Goal: Information Seeking & Learning: Learn about a topic

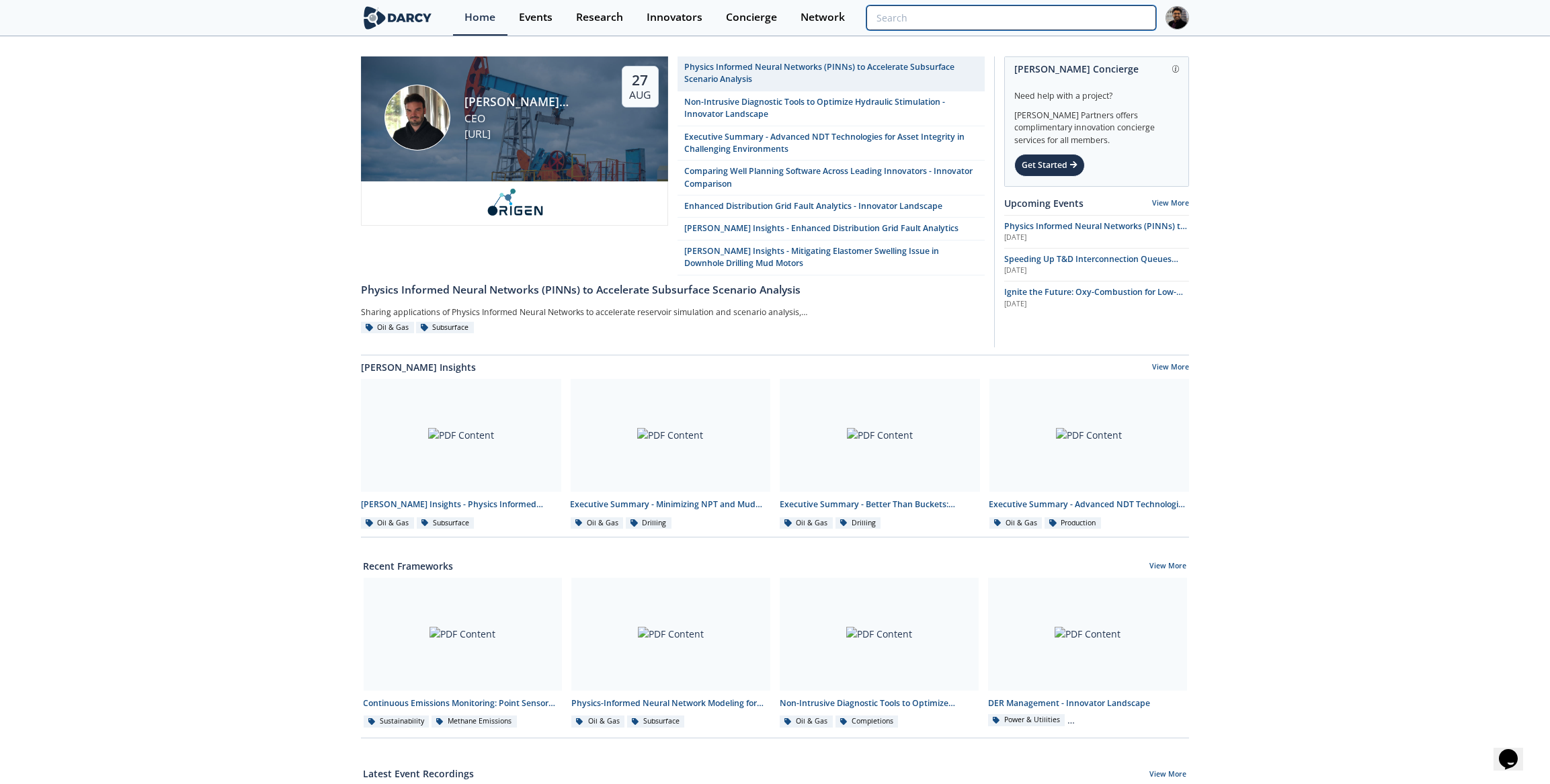
click at [1062, 5] on input "search" at bounding box center [1011, 18] width 290 height 25
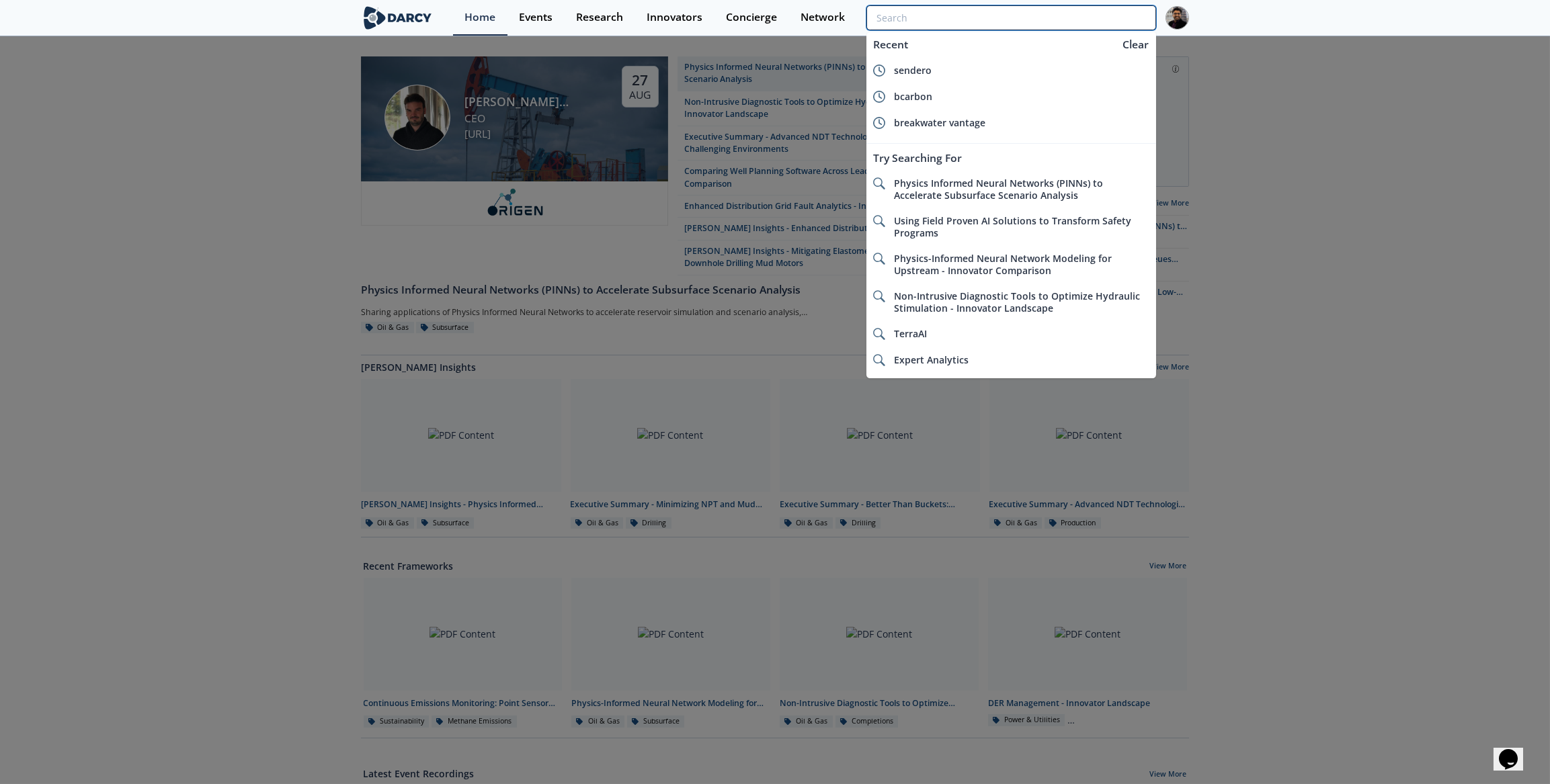
paste input "IntelliPerm"
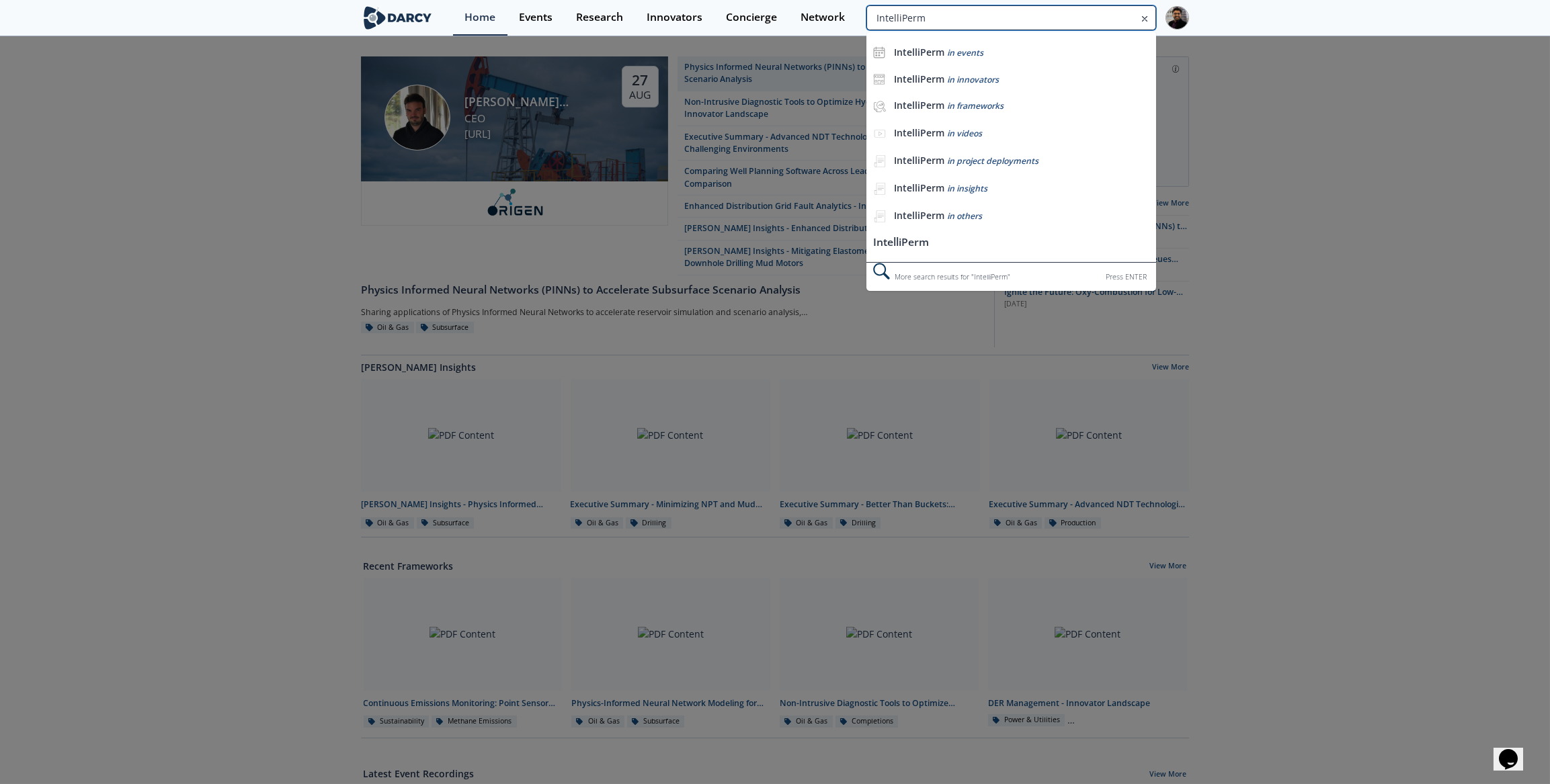
type input "IntelliPerm"
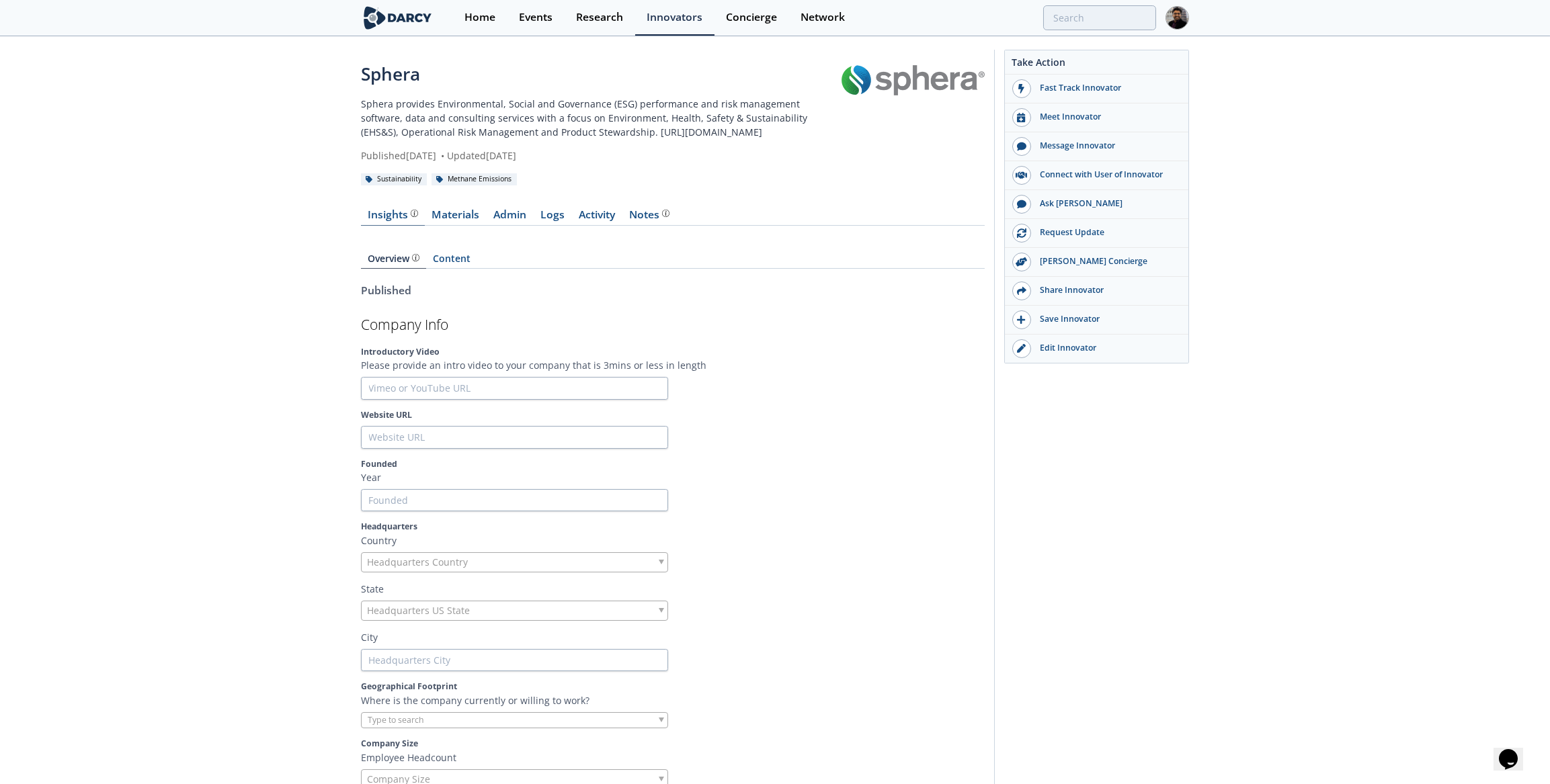
click at [402, 218] on div "Insights" at bounding box center [393, 215] width 50 height 11
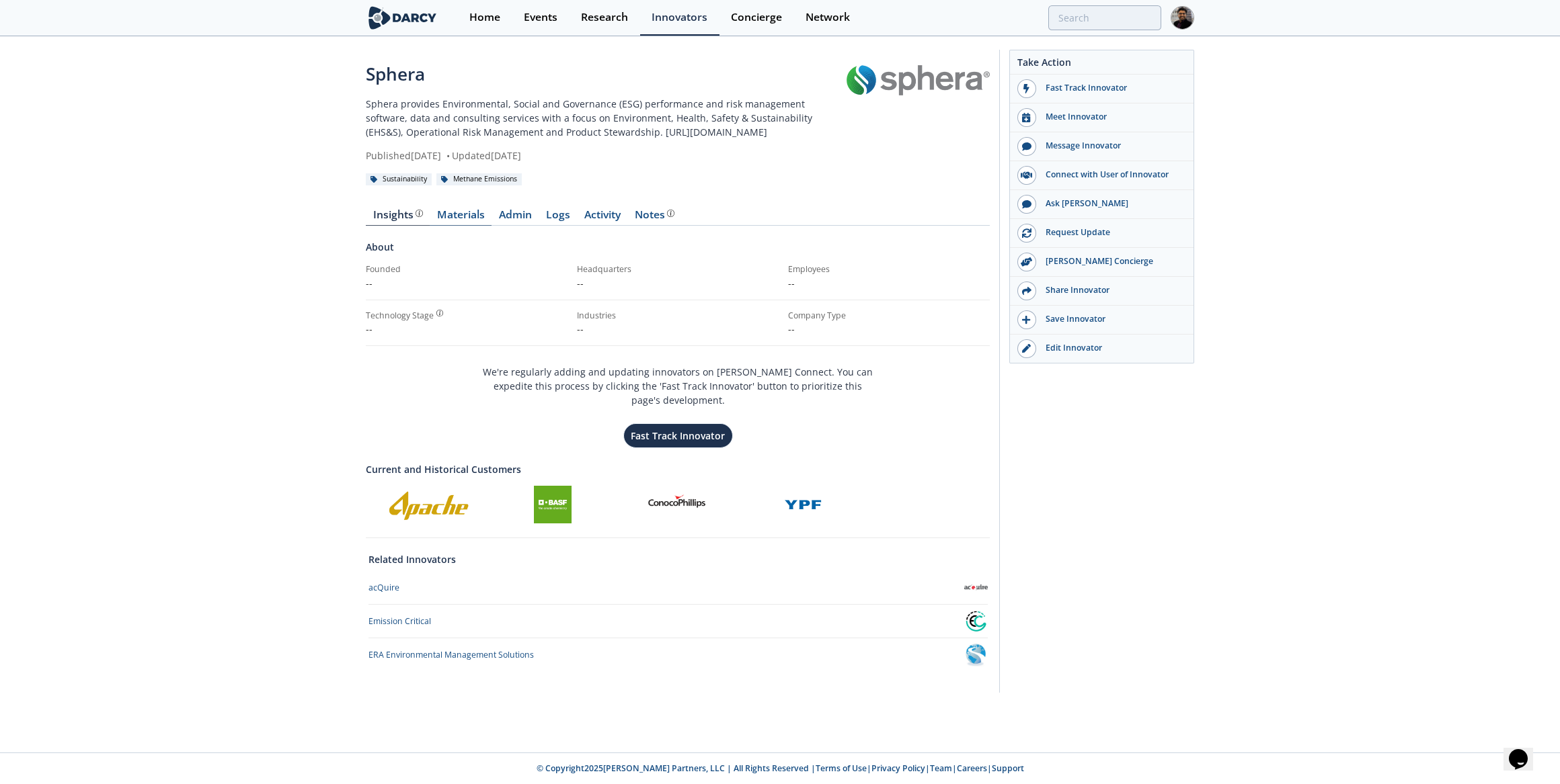
click at [455, 214] on link "Materials" at bounding box center [461, 218] width 62 height 16
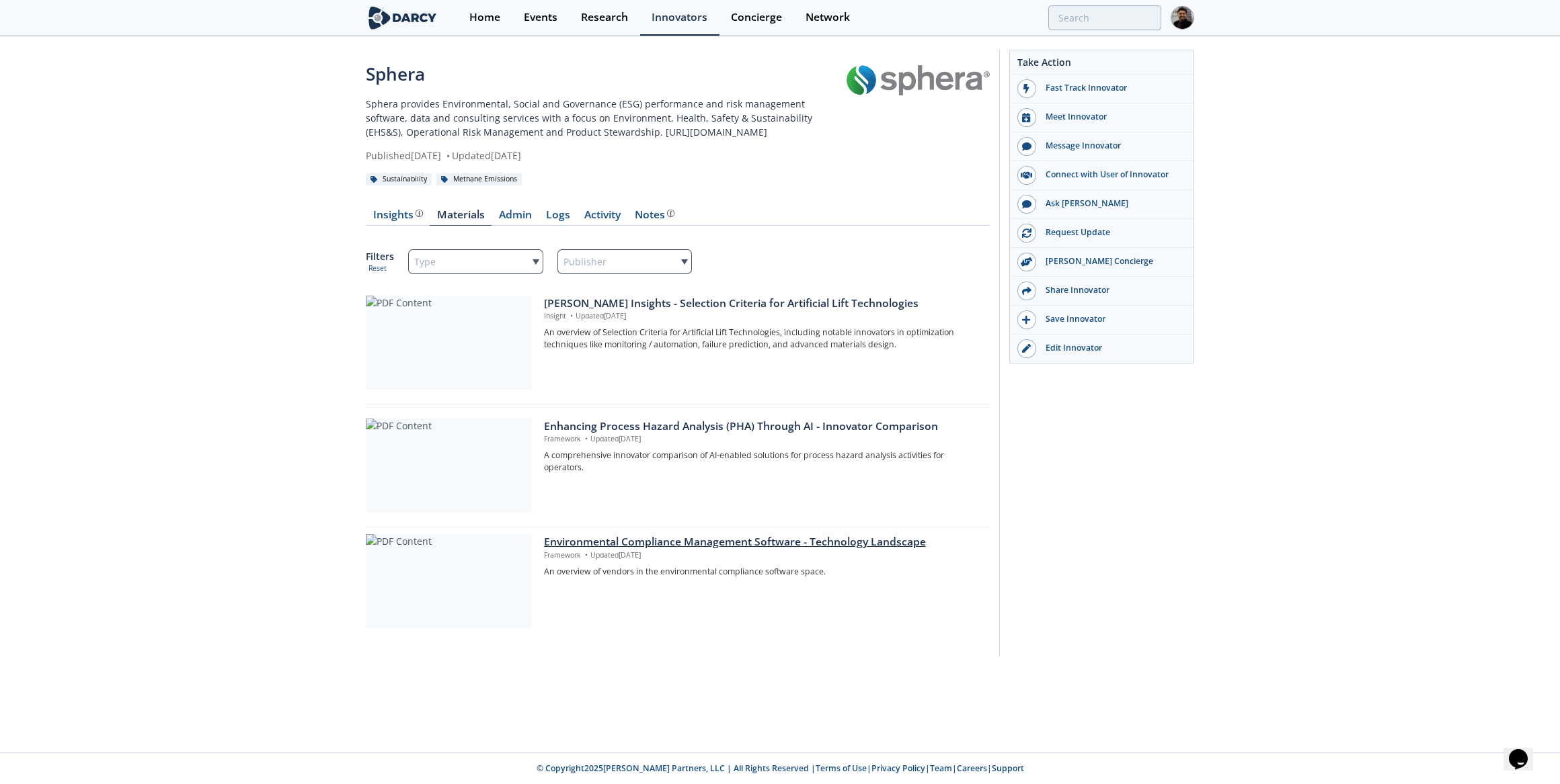
click at [469, 588] on div at bounding box center [449, 582] width 166 height 94
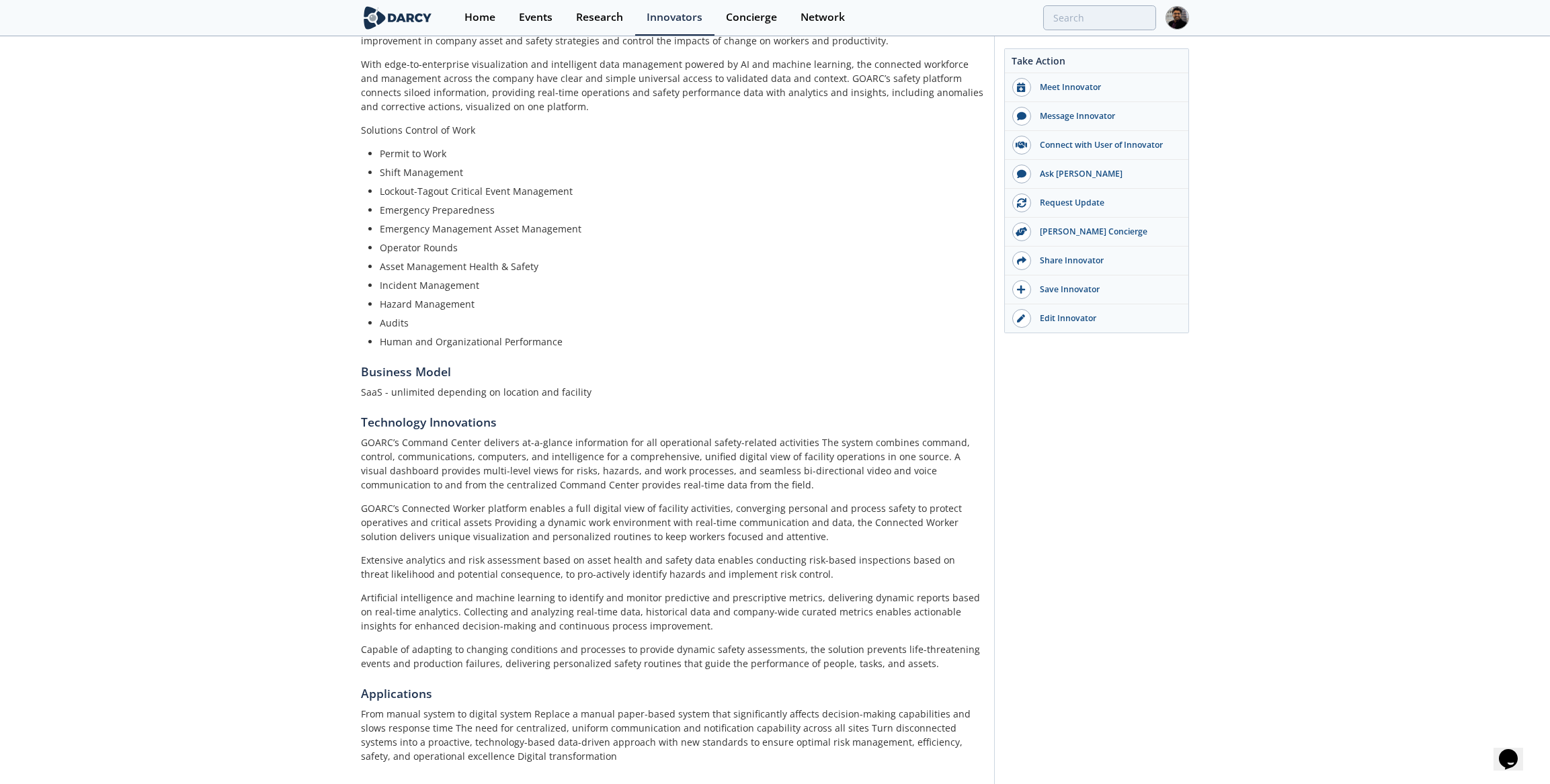
scroll to position [392, 0]
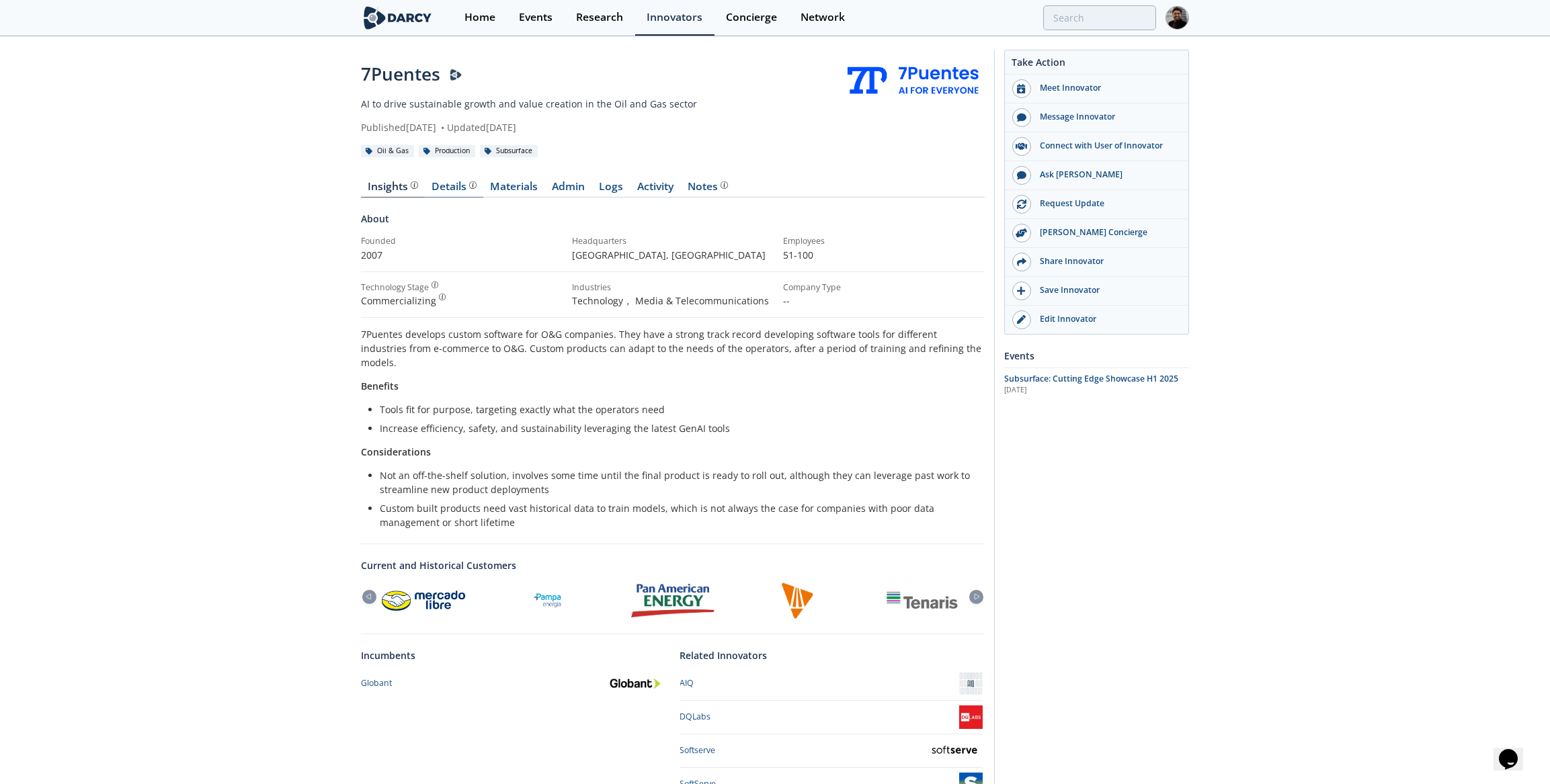
click at [465, 192] on div "Details" at bounding box center [455, 186] width 44 height 11
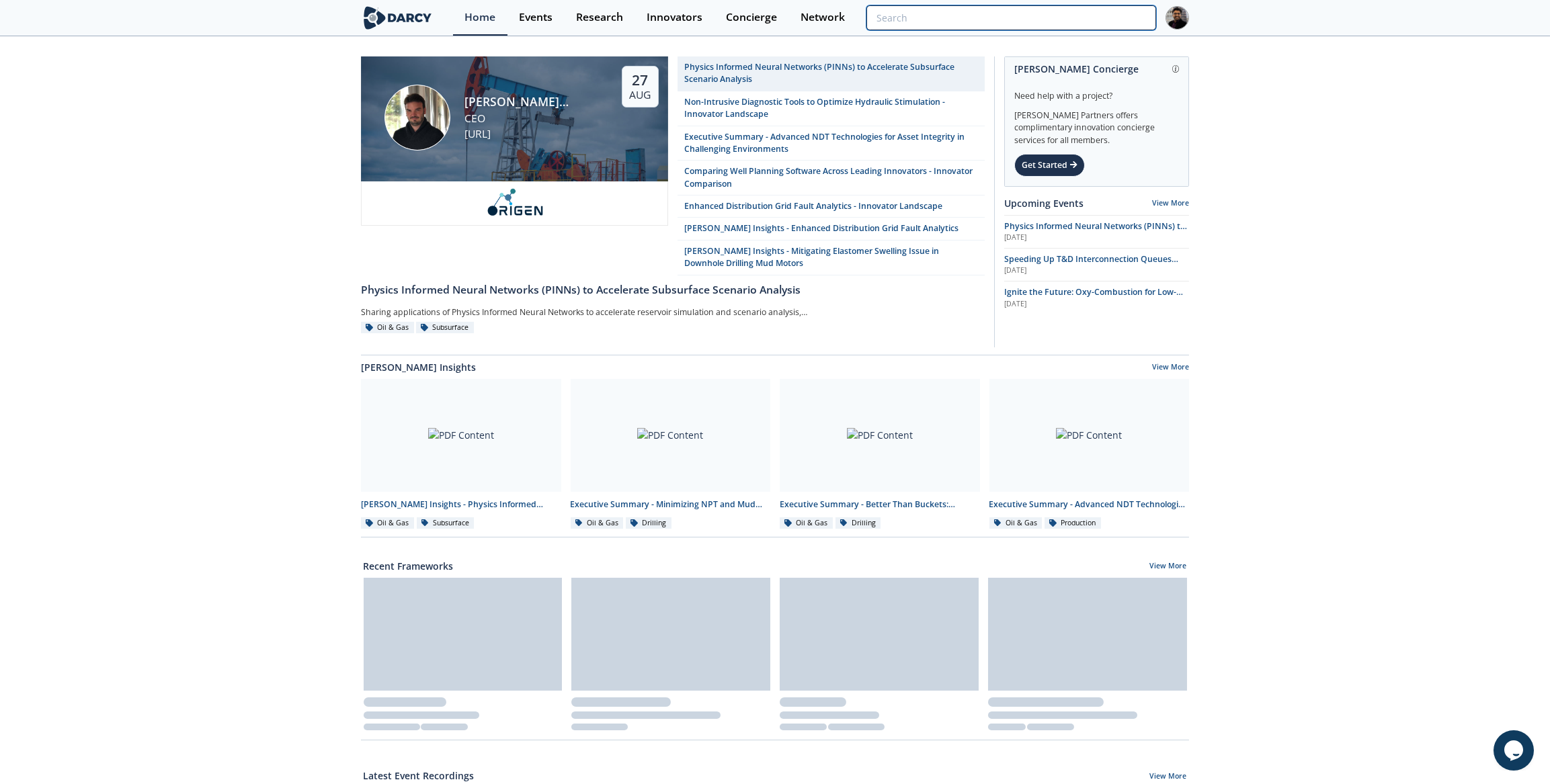
click at [1078, 16] on input "search" at bounding box center [1011, 18] width 290 height 25
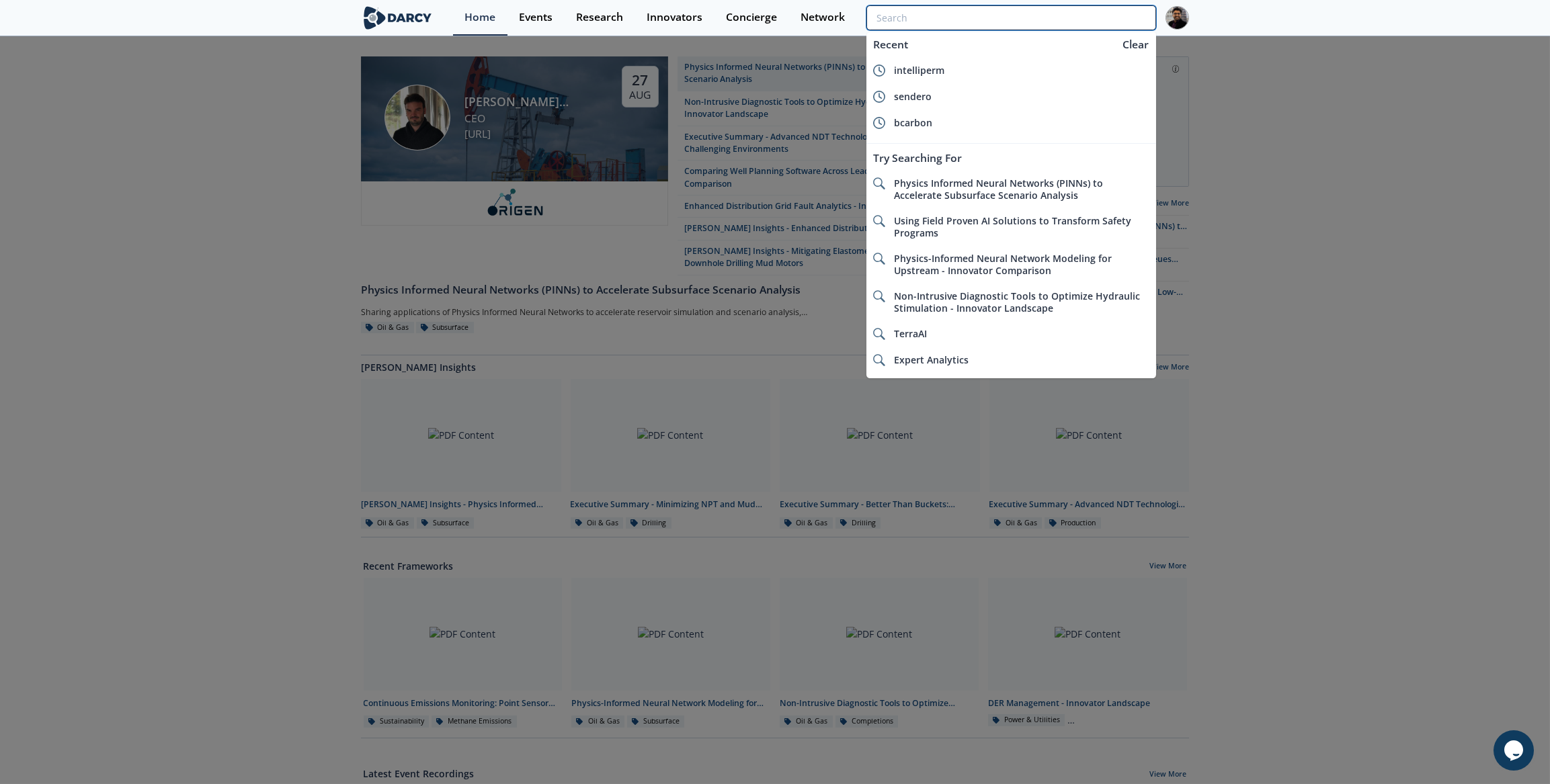
paste input "Everdrone"
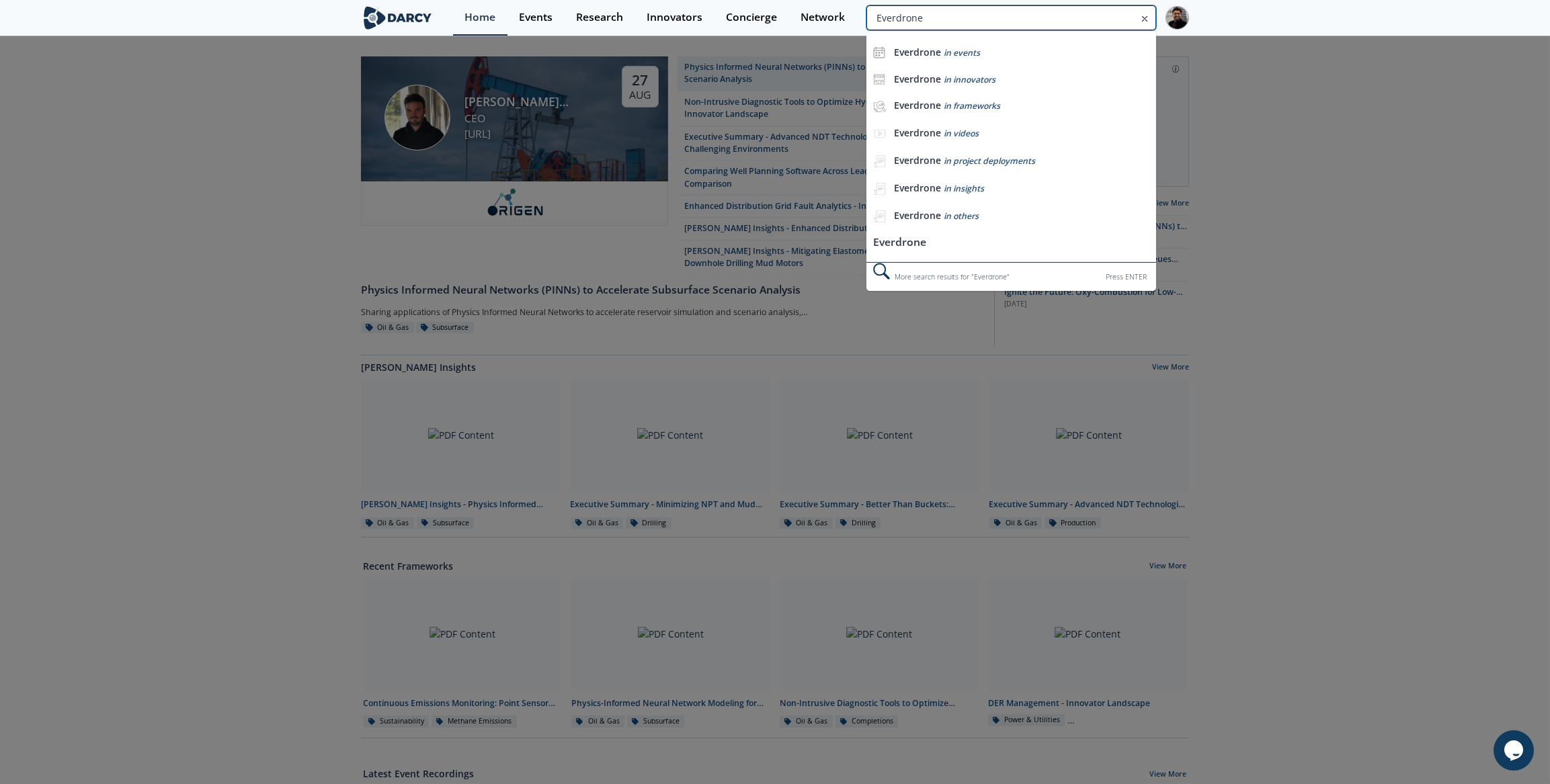
type input "Everdrone"
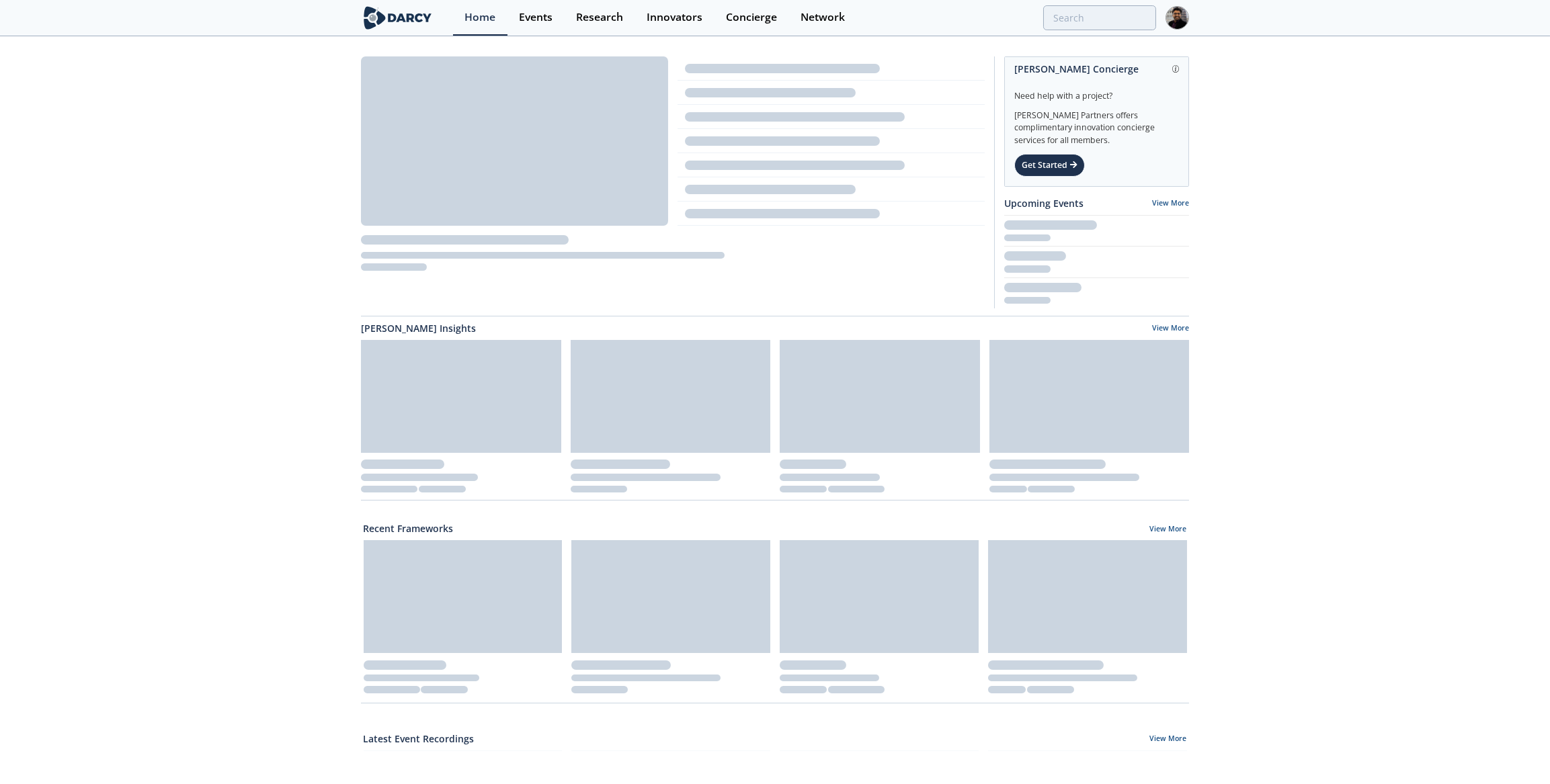
drag, startPoint x: 999, startPoint y: 16, endPoint x: 1080, endPoint y: 15, distance: 81.0
click at [1001, 16] on div at bounding box center [1011, 18] width 290 height 25
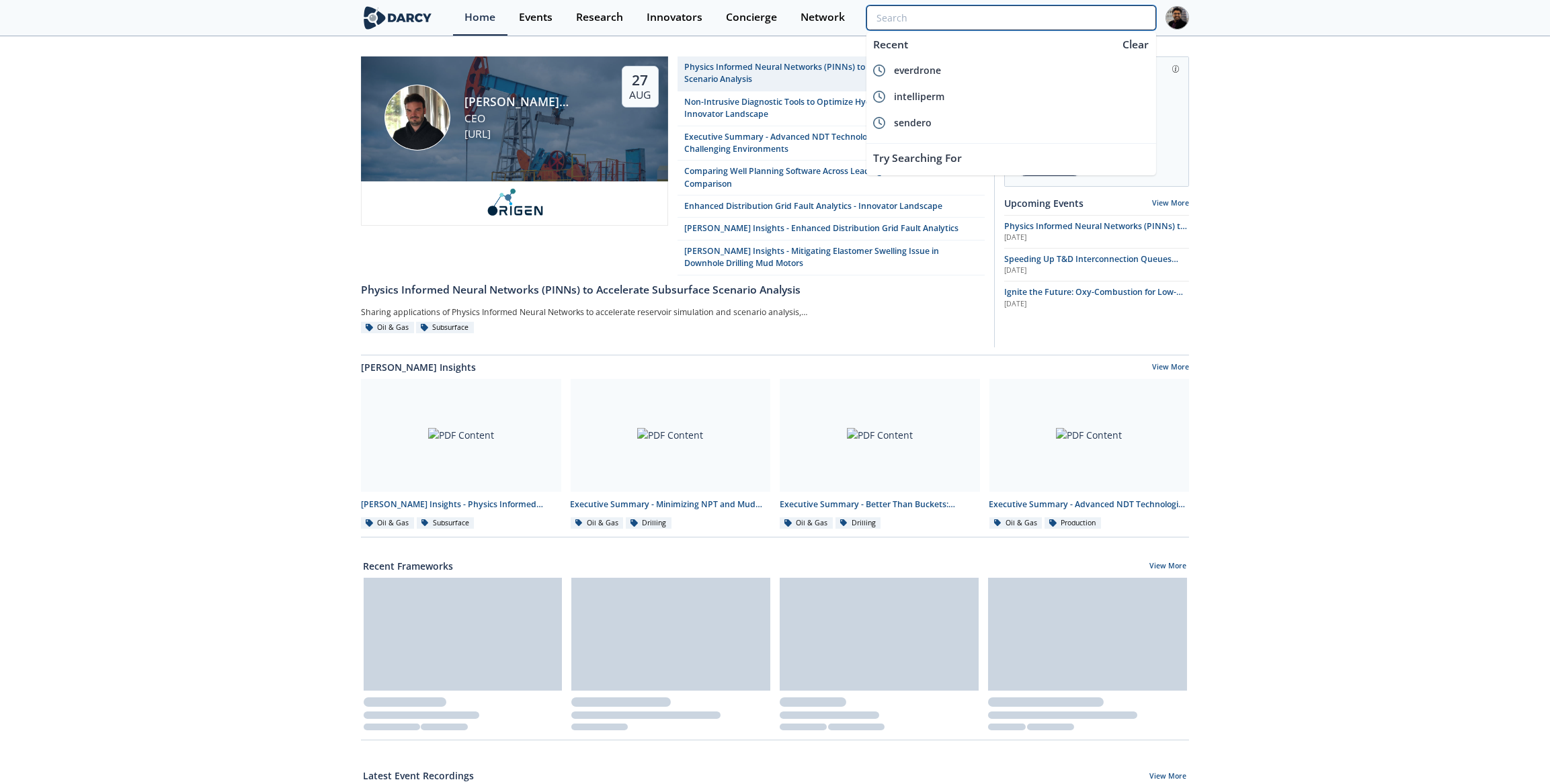
click at [1080, 15] on input "search" at bounding box center [1011, 18] width 290 height 25
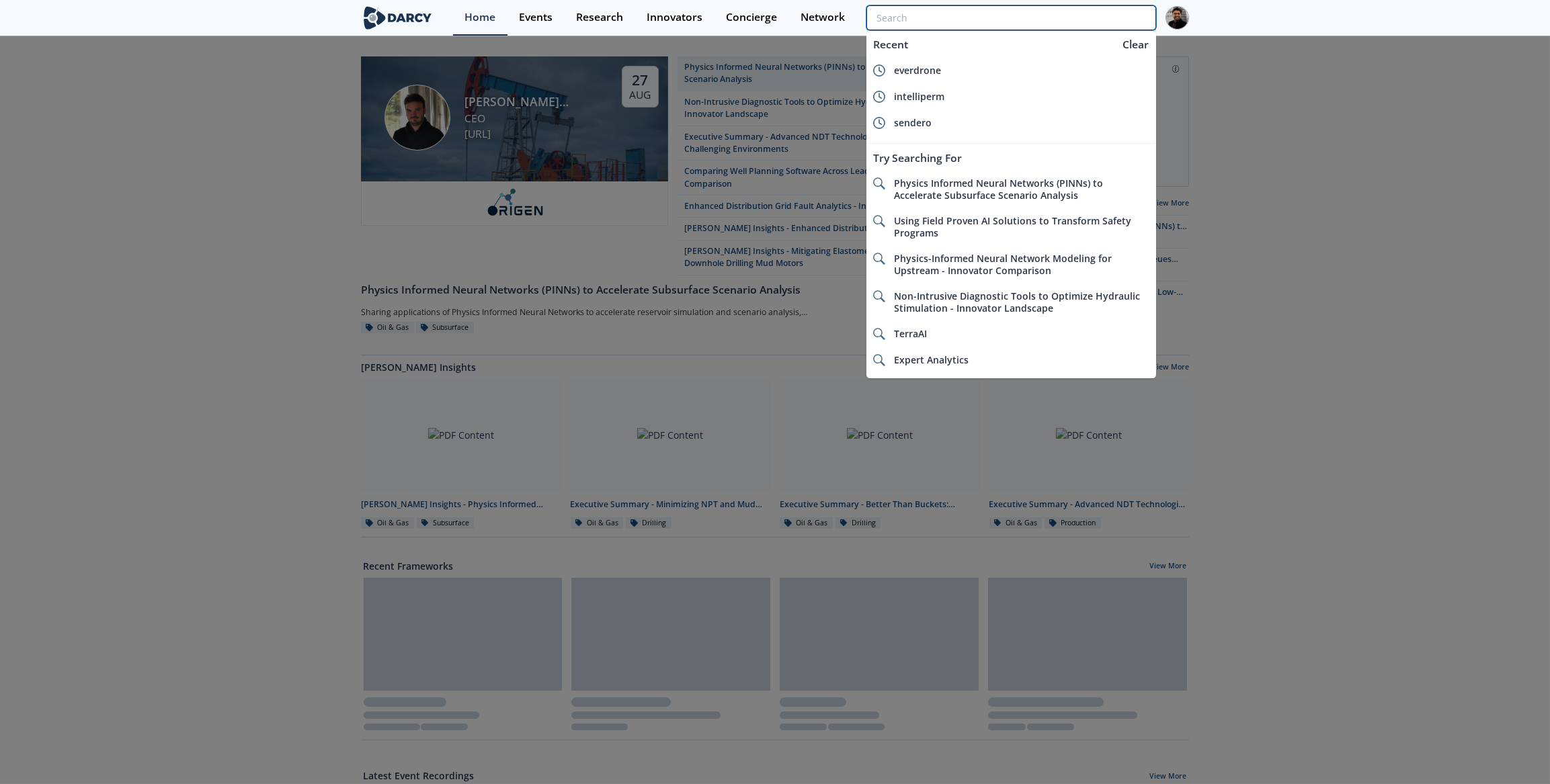
paste input "ANYbotics"
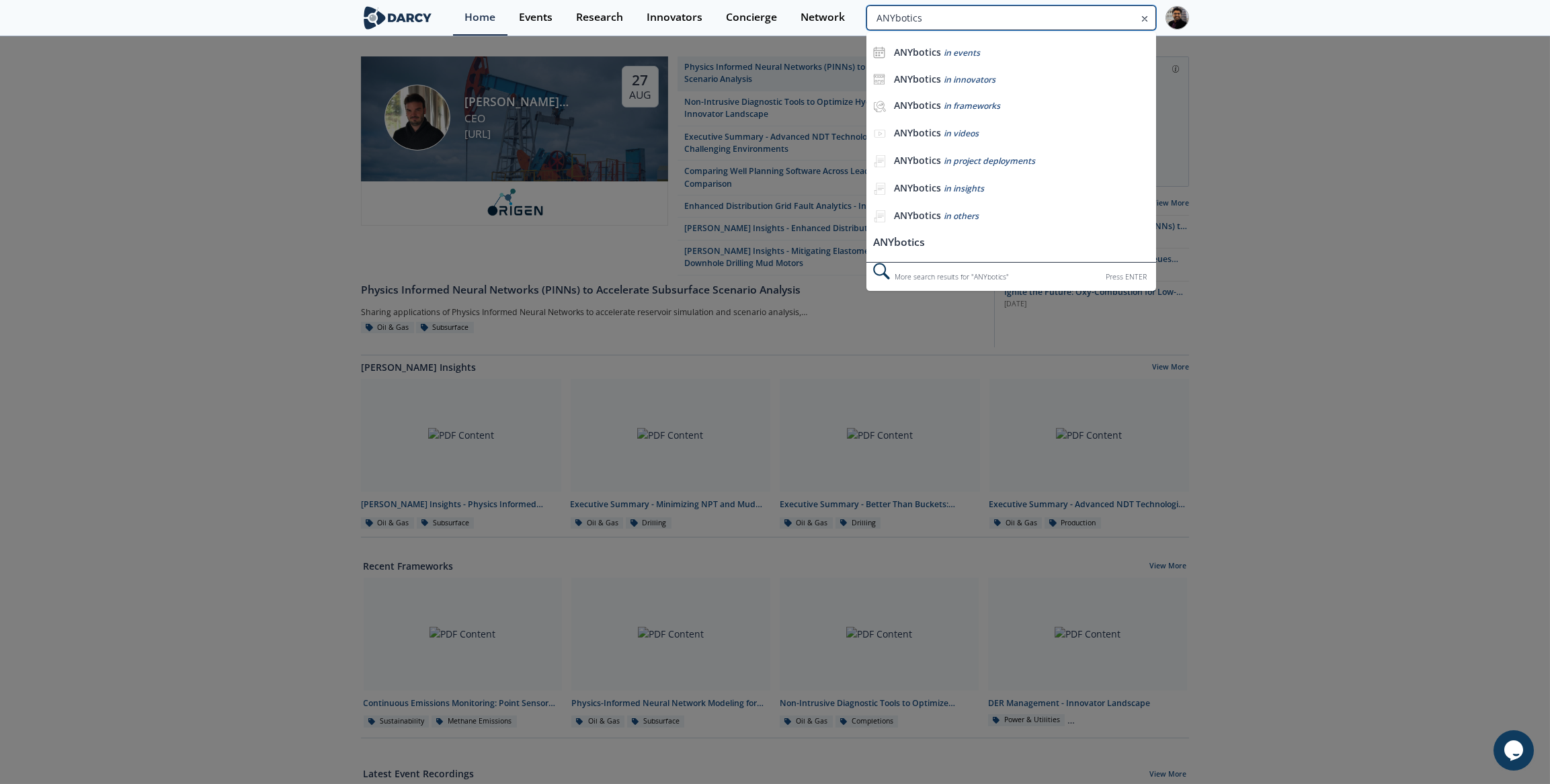
type input "ANYbotics"
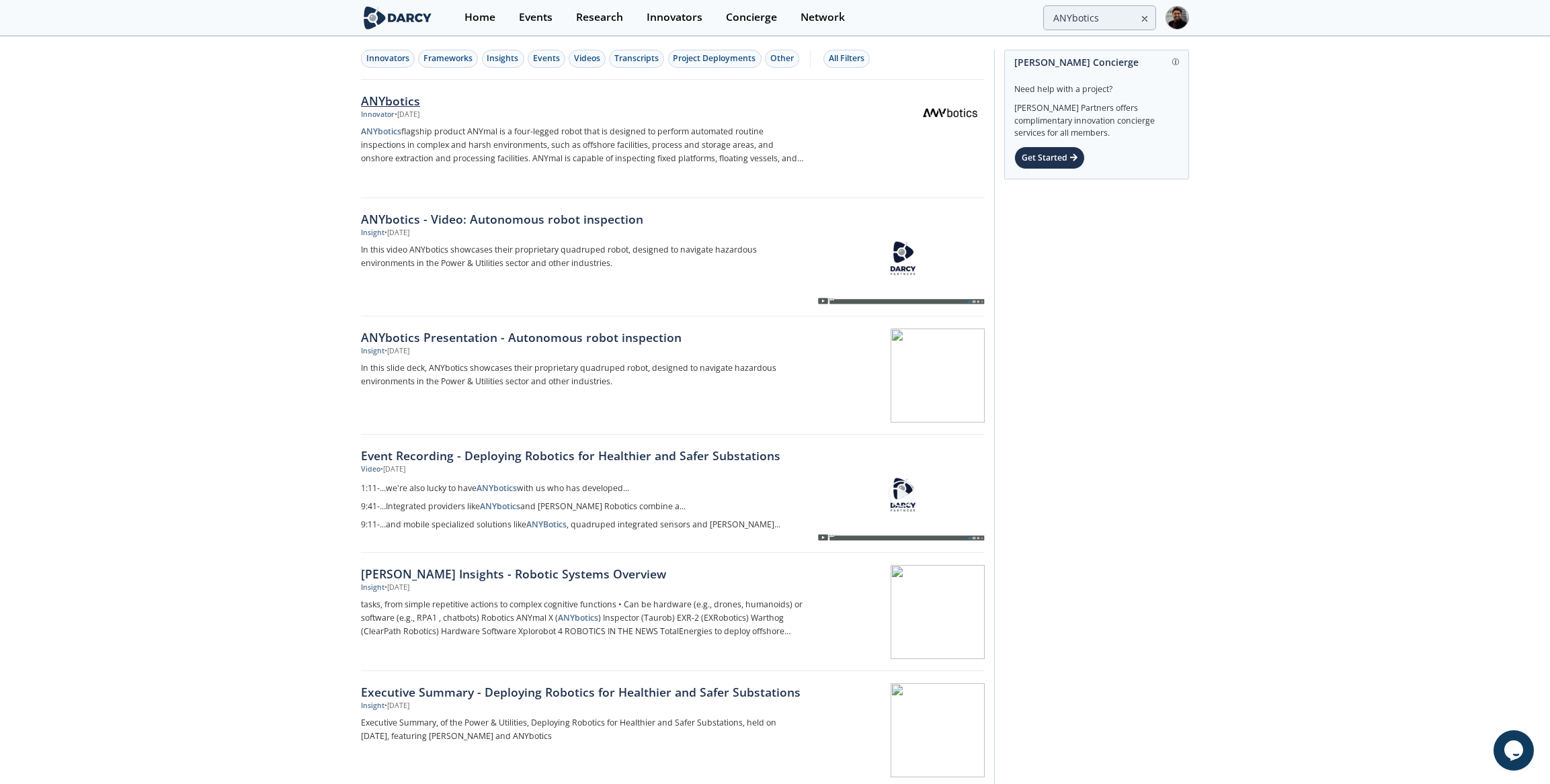
click at [454, 112] on div "Innovator • [DATE]" at bounding box center [583, 115] width 445 height 11
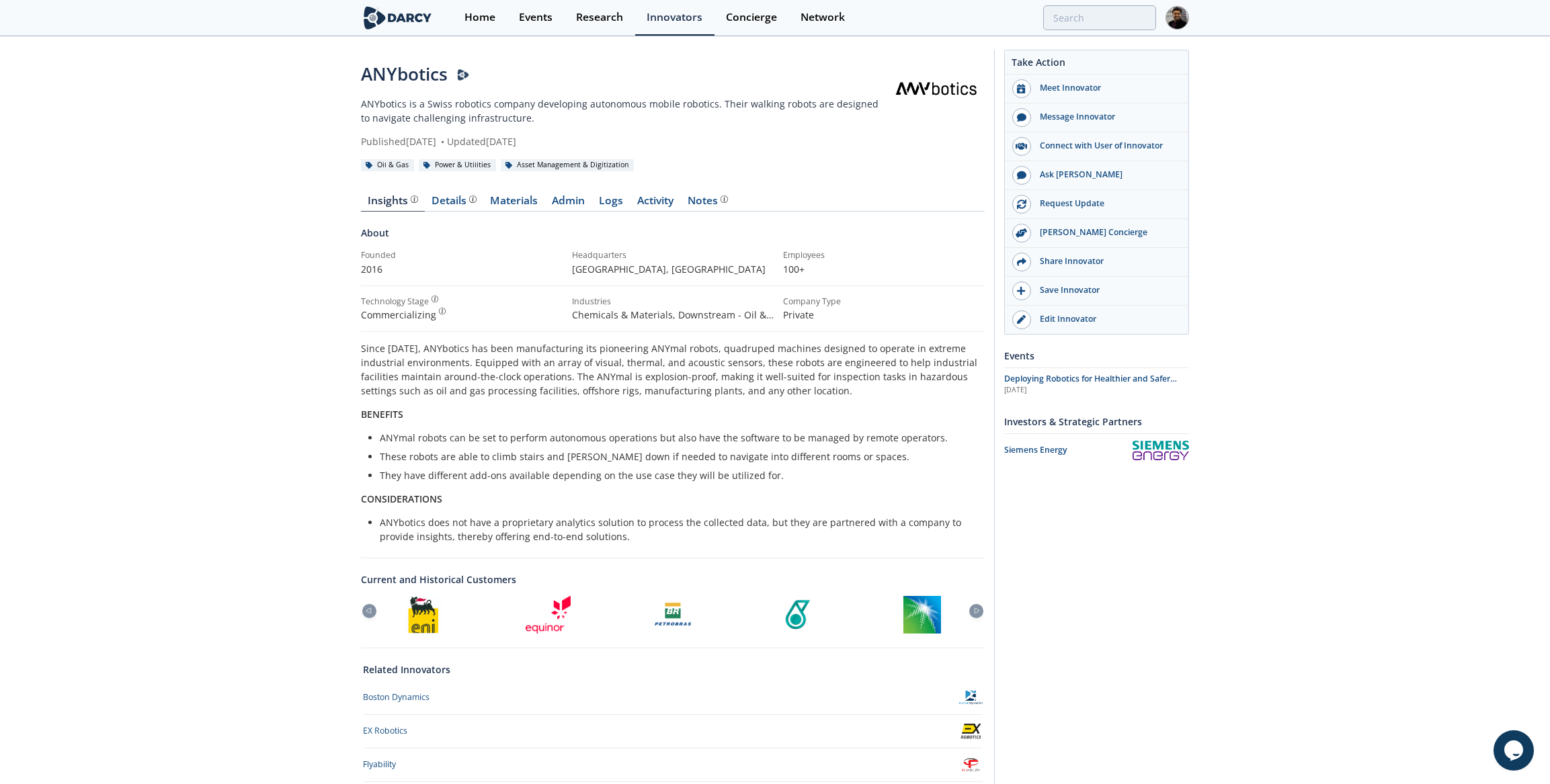
drag, startPoint x: 1060, startPoint y: 4, endPoint x: 1060, endPoint y: 11, distance: 7.0
click at [1060, 4] on div "Home Events Research Innovators Concierge Network" at bounding box center [821, 18] width 736 height 36
click at [1060, 14] on input "search" at bounding box center [1011, 18] width 290 height 25
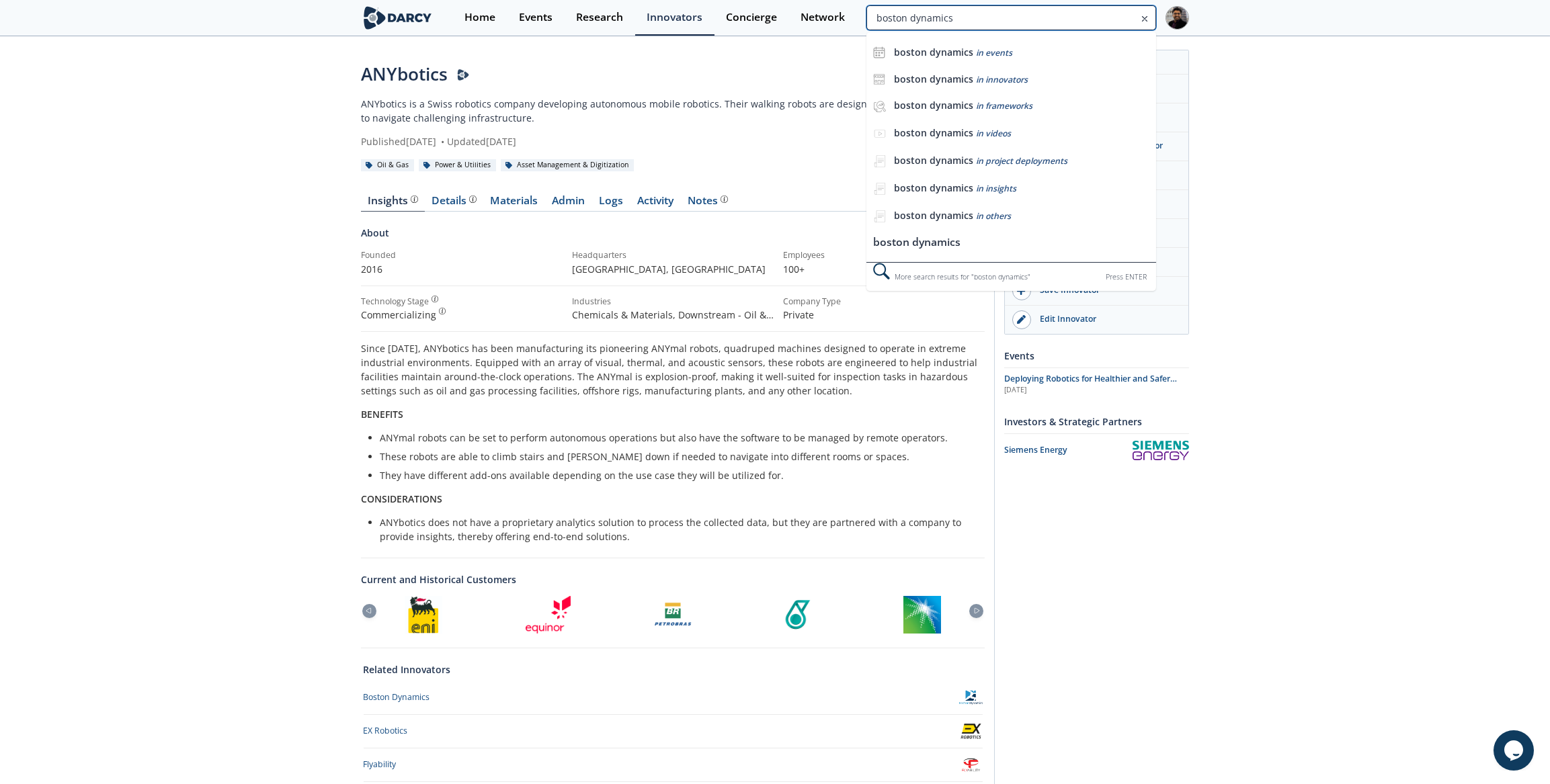
type input "boston dynamics"
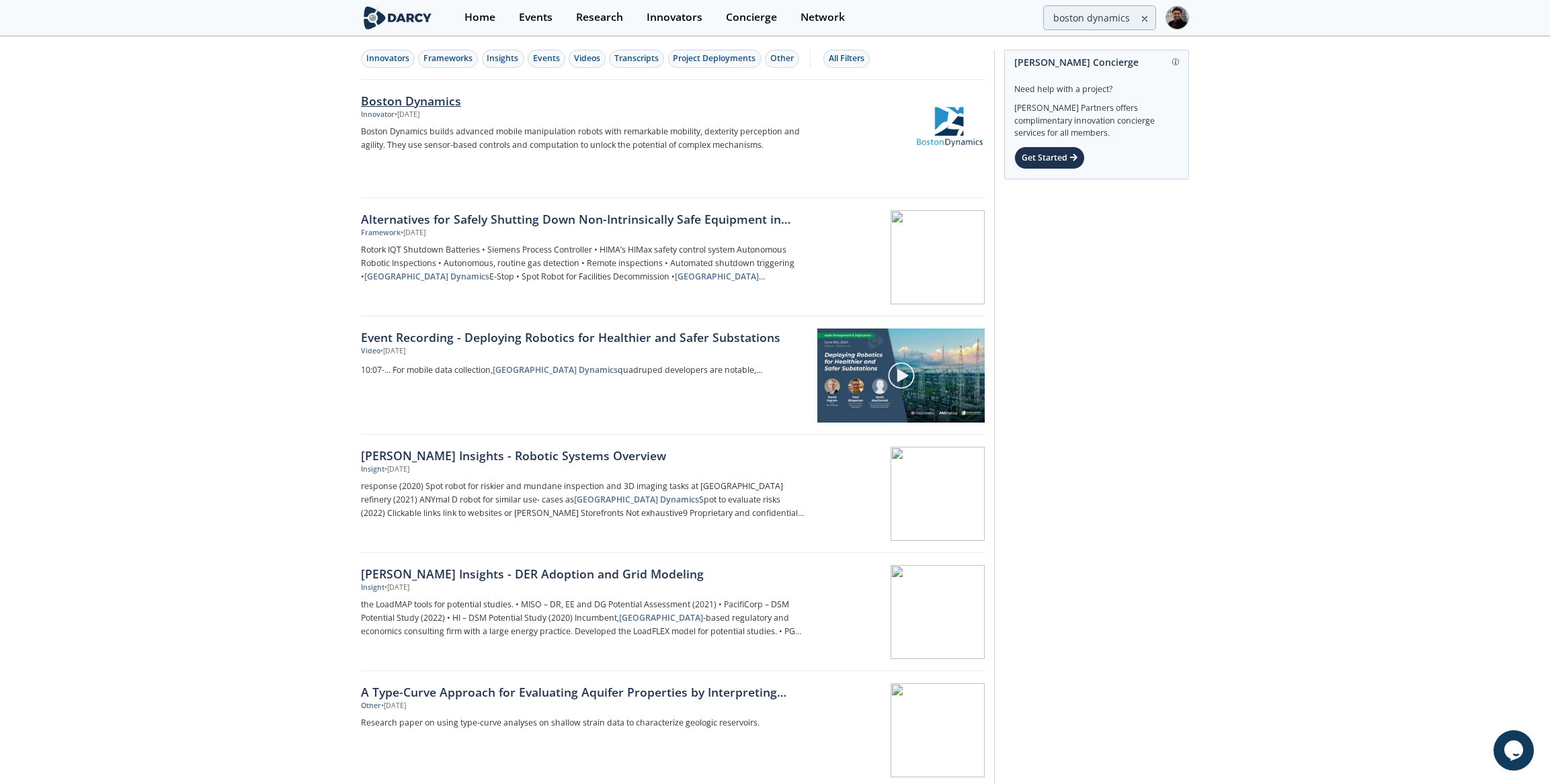
click at [544, 85] on link "Boston Dynamics Innovator • [DATE] Boston Dynamics builds advanced mobile manip…" at bounding box center [672, 139] width 624 height 118
